Goal: Find specific page/section: Find specific page/section

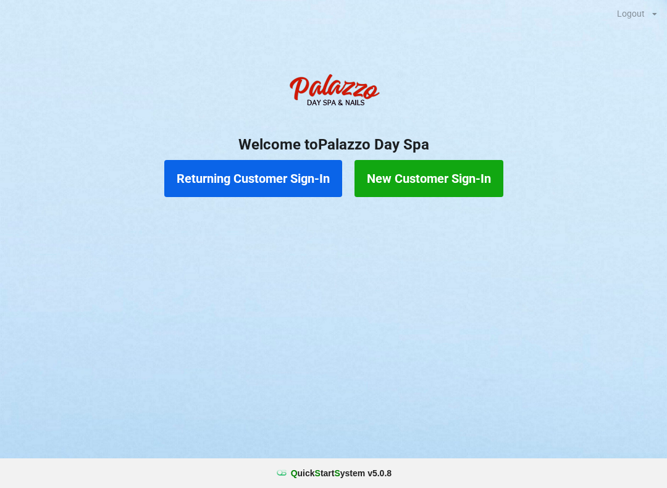
click at [279, 173] on button "Returning Customer Sign-In" at bounding box center [253, 178] width 178 height 37
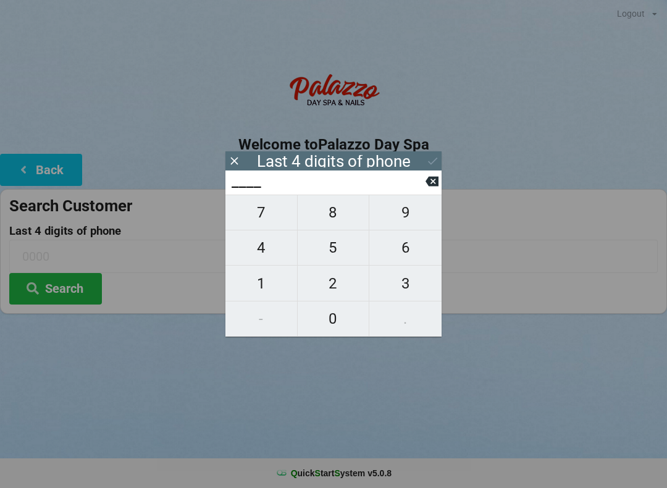
click at [401, 218] on span "9" at bounding box center [405, 212] width 72 height 26
type input "9___"
click at [268, 214] on span "7" at bounding box center [261, 212] width 72 height 26
type input "97__"
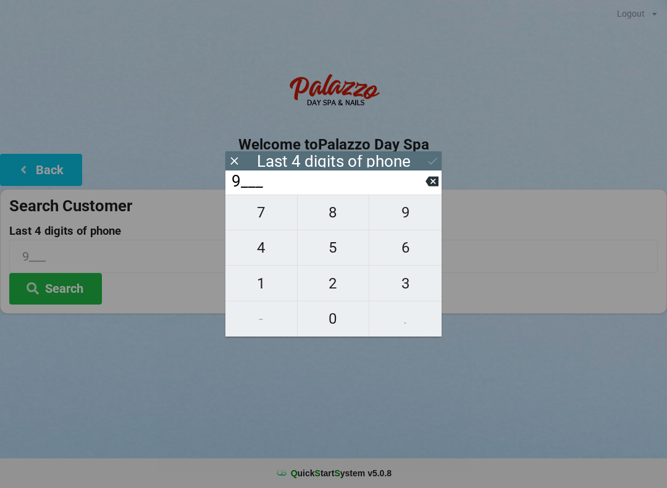
type input "97__"
click at [264, 219] on span "7" at bounding box center [261, 212] width 72 height 26
type input "977_"
click at [268, 250] on span "4" at bounding box center [261, 248] width 72 height 26
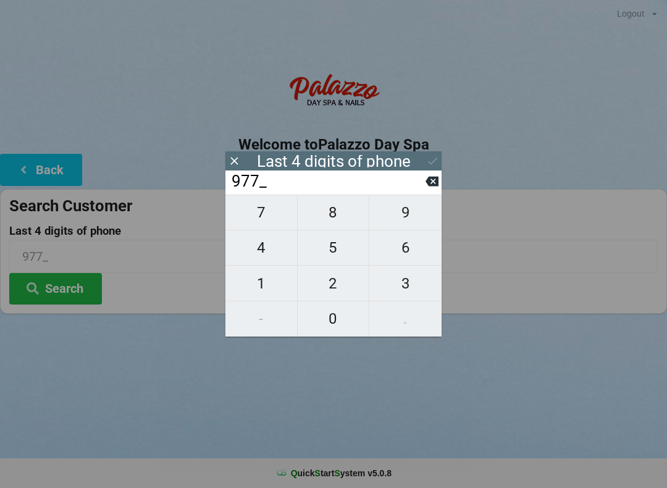
type input "9774"
click at [427, 161] on icon at bounding box center [432, 160] width 13 height 13
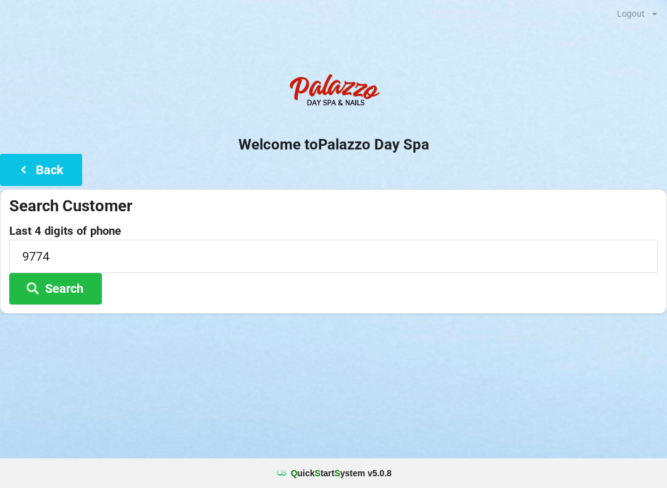
click at [75, 290] on button "Search" at bounding box center [55, 288] width 93 height 31
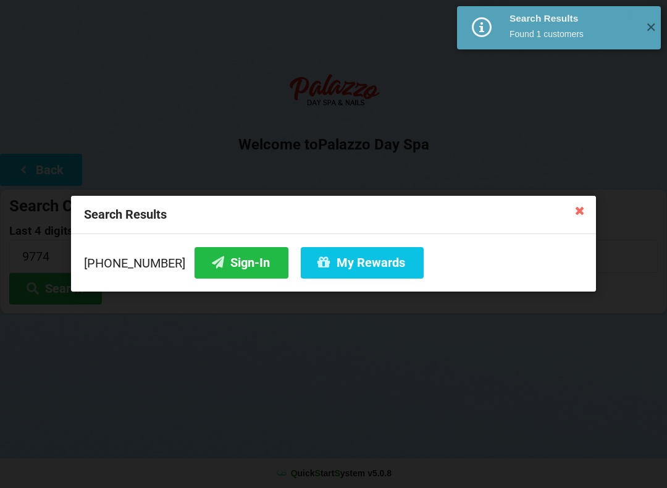
click at [214, 258] on button "Sign-In" at bounding box center [242, 262] width 94 height 31
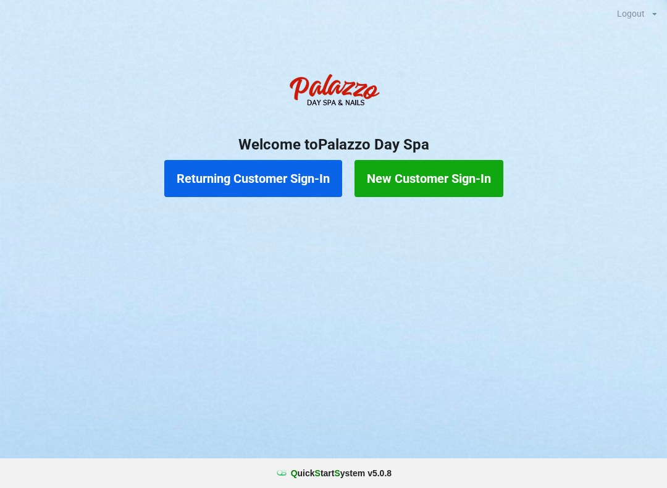
click at [264, 175] on button "Returning Customer Sign-In" at bounding box center [253, 178] width 178 height 37
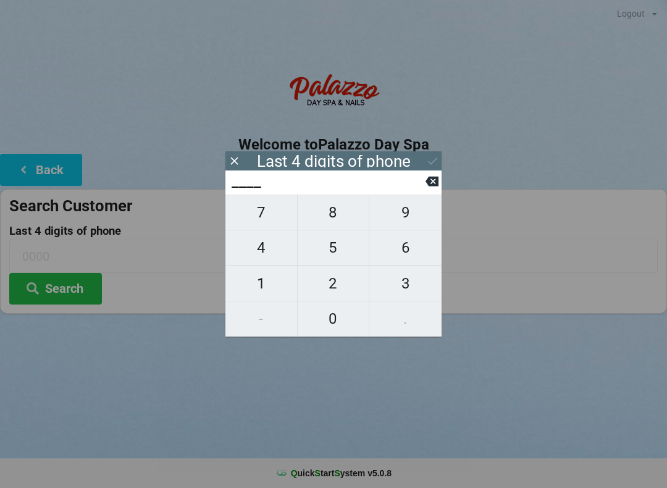
click at [401, 290] on span "3" at bounding box center [405, 283] width 72 height 26
type input "3___"
click at [265, 221] on span "7" at bounding box center [261, 212] width 72 height 26
type input "37__"
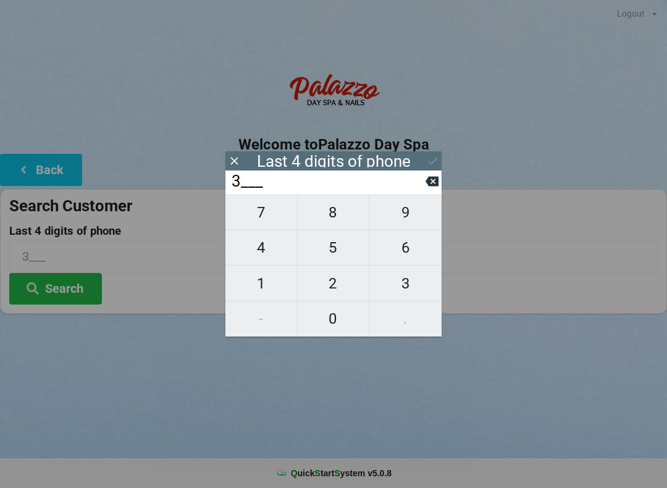
type input "37__"
click at [336, 322] on span "0" at bounding box center [334, 319] width 72 height 26
type input "370_"
click at [421, 288] on span "3" at bounding box center [405, 283] width 72 height 26
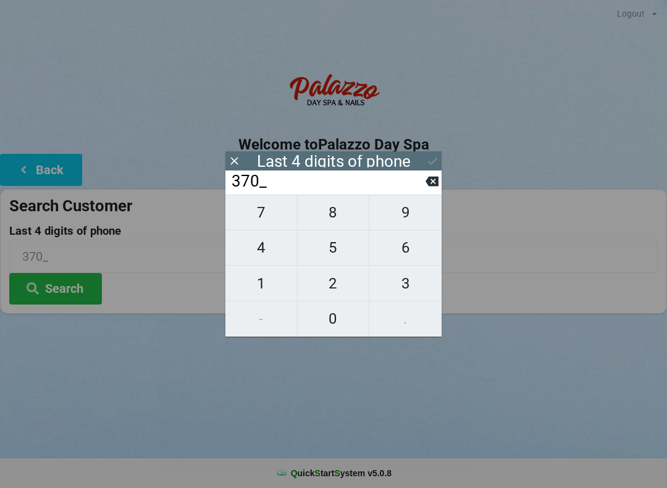
type input "3703"
click at [67, 296] on button "Search" at bounding box center [55, 288] width 93 height 31
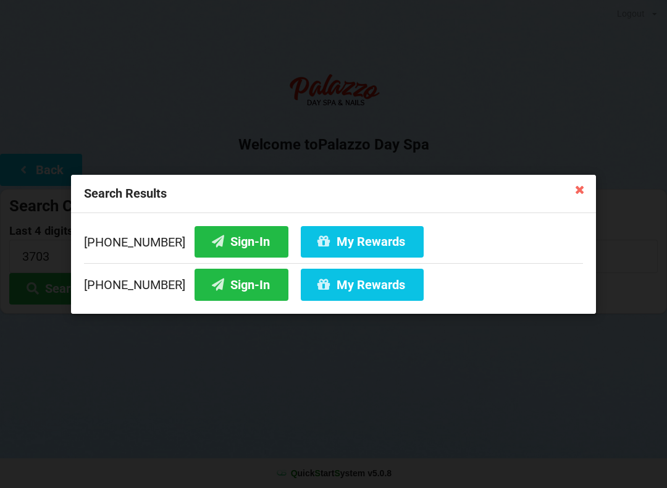
click at [338, 241] on button "My Rewards" at bounding box center [362, 240] width 123 height 31
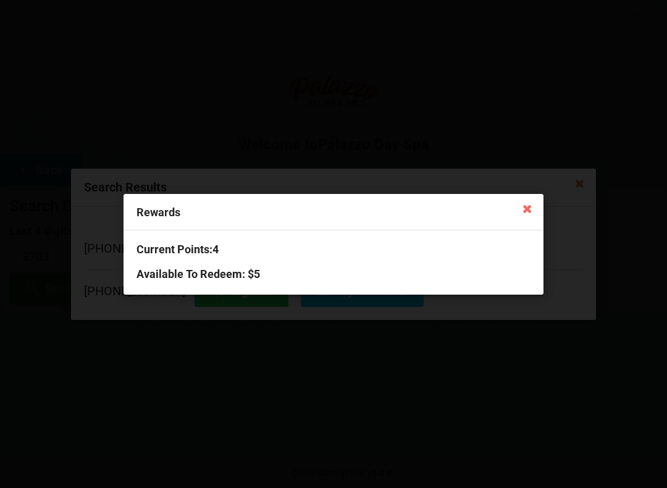
click at [534, 216] on icon at bounding box center [527, 208] width 20 height 20
